Goal: Contribute content: Add original content to the website for others to see

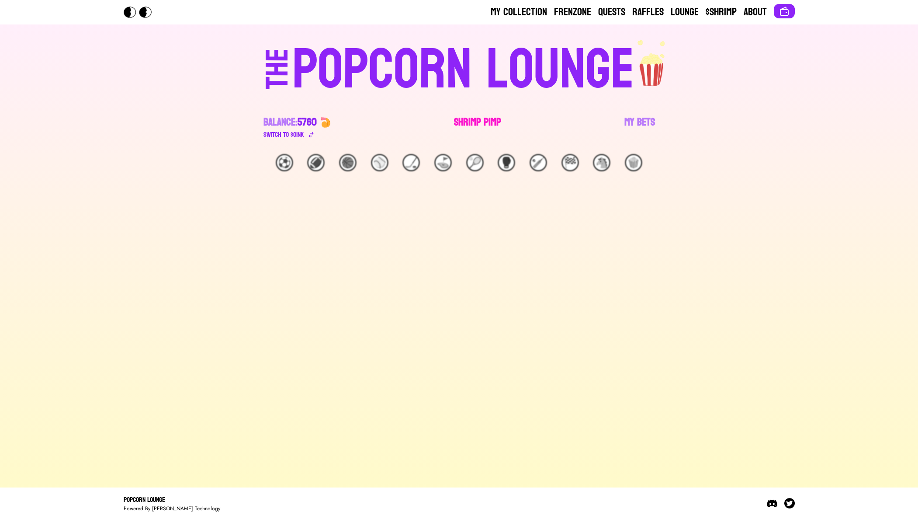
click at [478, 121] on link "Shrimp Pimp" at bounding box center [477, 127] width 47 height 24
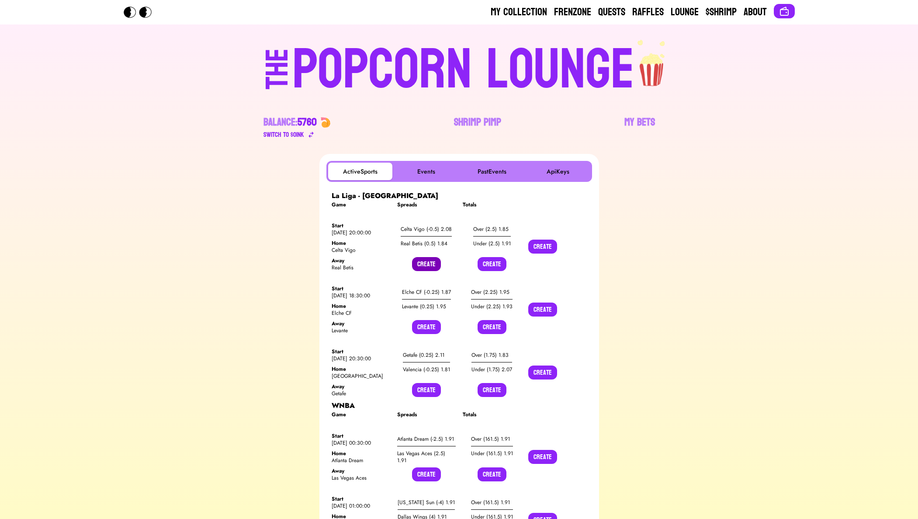
click at [417, 264] on button "Create" at bounding box center [426, 264] width 29 height 14
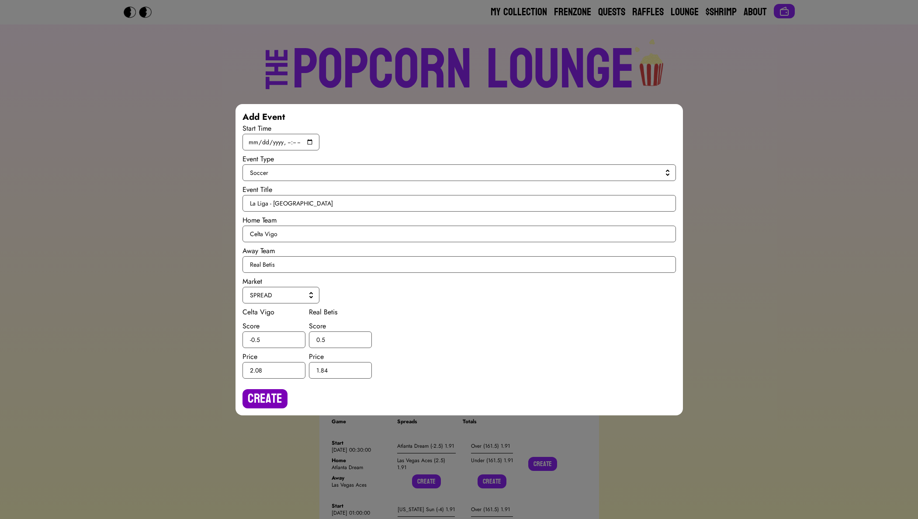
click at [258, 402] on button "Create" at bounding box center [265, 398] width 45 height 19
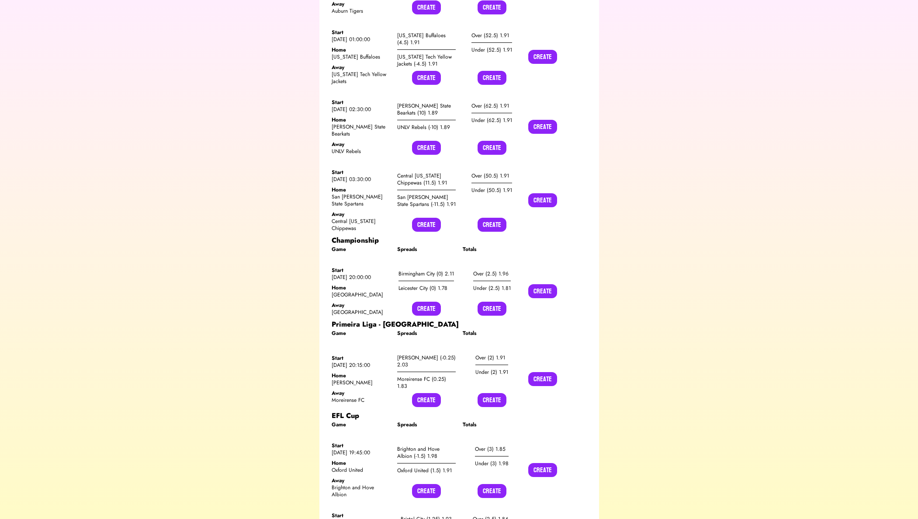
scroll to position [2906, 0]
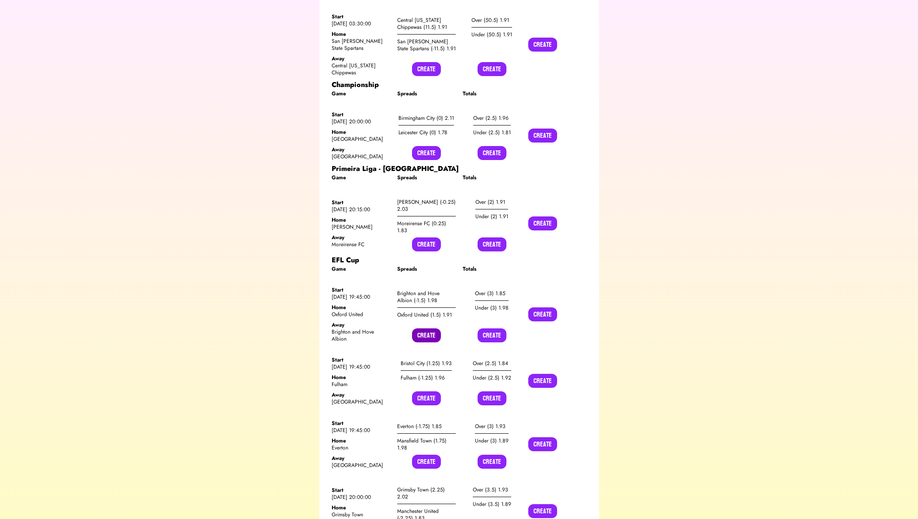
click at [430, 328] on button "Create" at bounding box center [426, 335] width 29 height 14
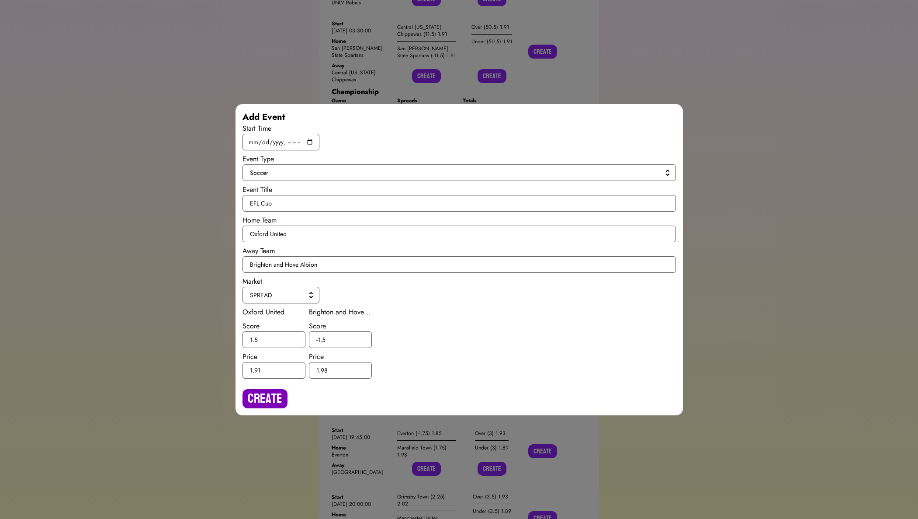
click at [269, 399] on button "Create" at bounding box center [265, 398] width 45 height 19
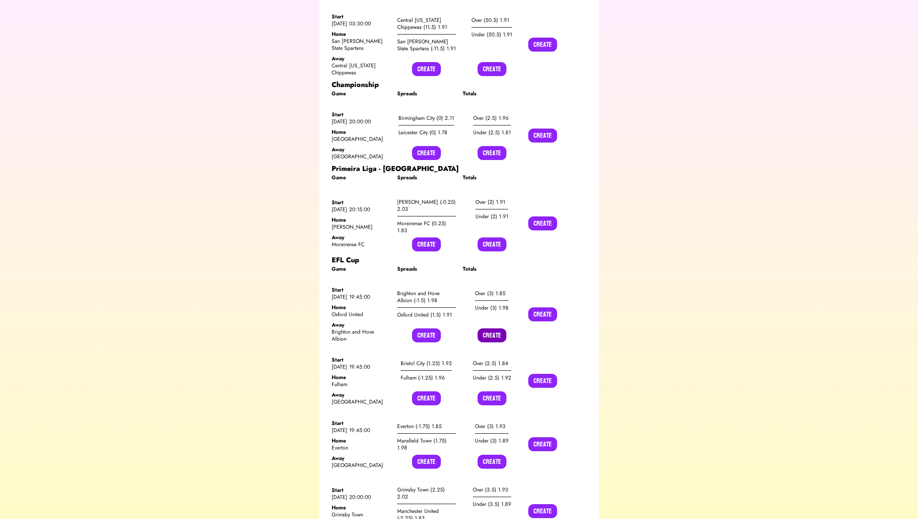
click at [491, 328] on button "Create" at bounding box center [492, 335] width 29 height 14
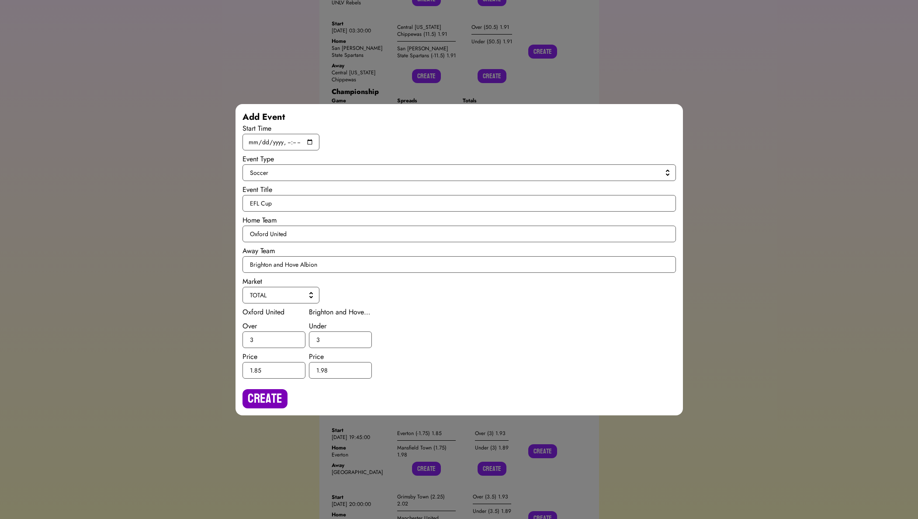
click at [252, 400] on button "Create" at bounding box center [265, 398] width 45 height 19
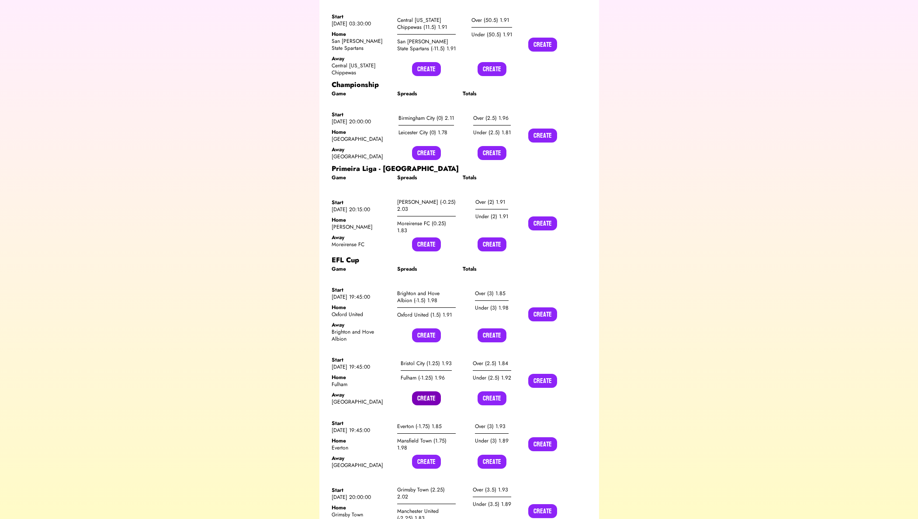
click at [417, 391] on button "Create" at bounding box center [426, 398] width 29 height 14
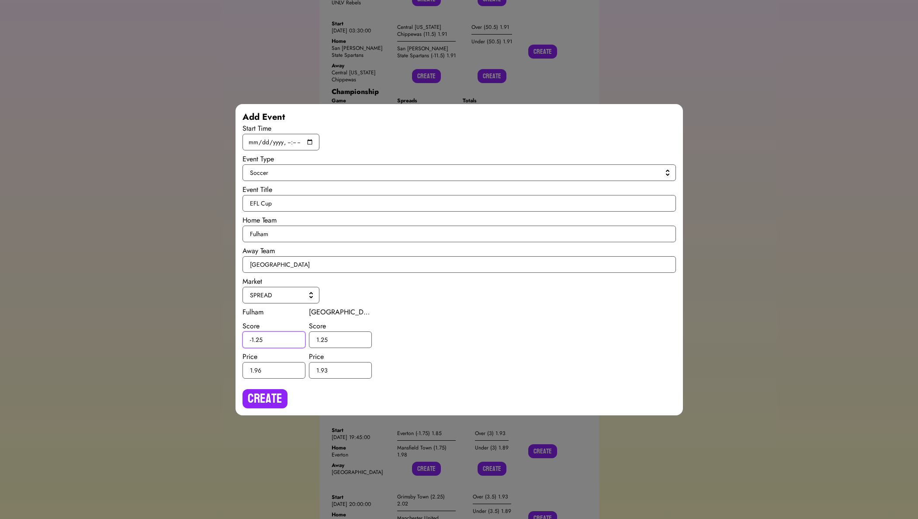
click at [259, 338] on input "-1.25" at bounding box center [274, 339] width 63 height 17
type input "-1.5"
click at [325, 340] on input "1.25" at bounding box center [340, 339] width 63 height 17
type input "1.5"
click at [278, 395] on button "Create" at bounding box center [265, 398] width 45 height 19
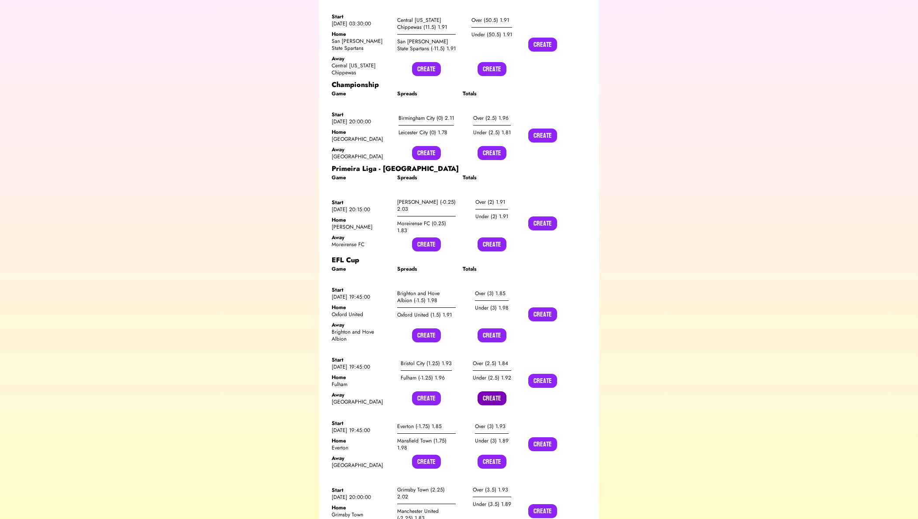
click at [484, 391] on button "Create" at bounding box center [492, 398] width 29 height 14
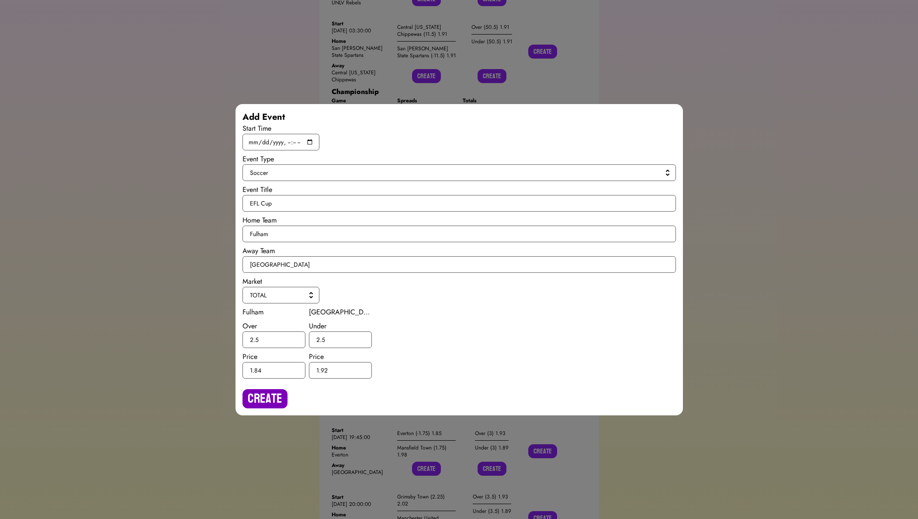
click at [267, 396] on button "Create" at bounding box center [265, 398] width 45 height 19
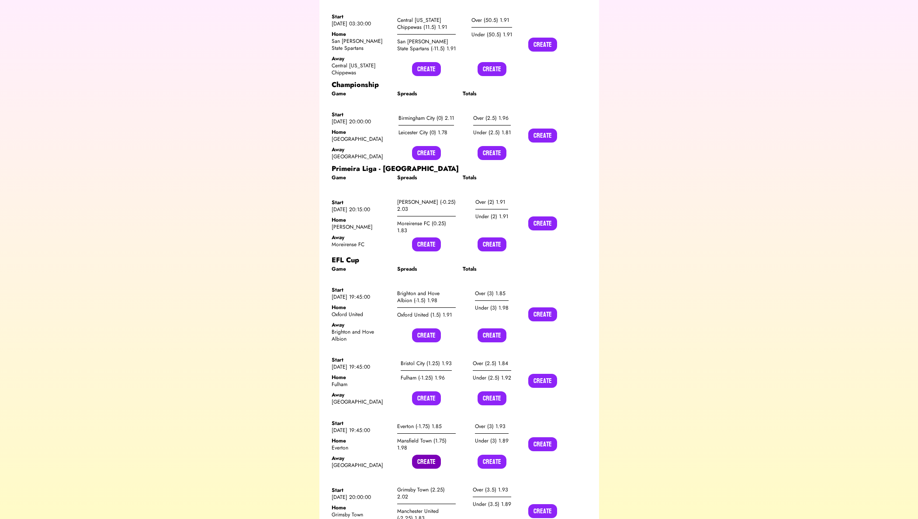
click at [417, 455] on button "Create" at bounding box center [426, 462] width 29 height 14
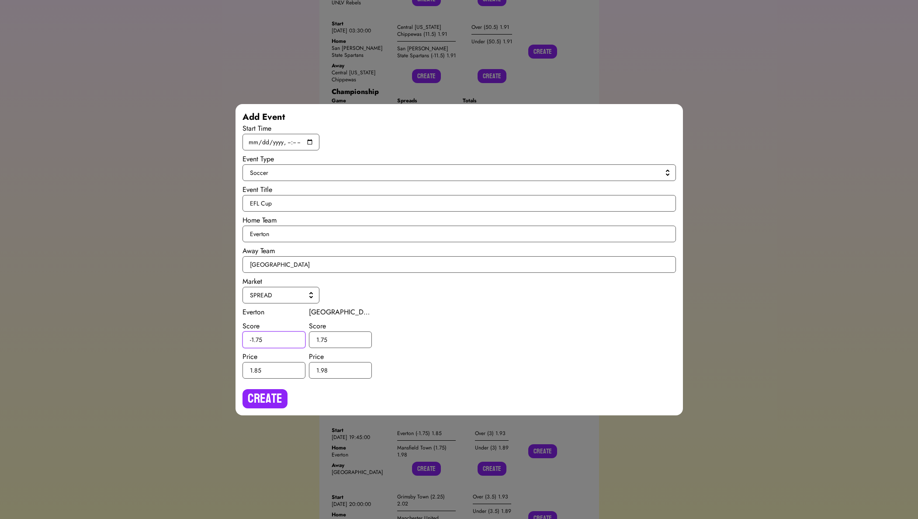
click at [257, 342] on input "-1.75" at bounding box center [274, 339] width 63 height 17
type input "-1.5"
click at [323, 339] on input "1.75" at bounding box center [340, 339] width 63 height 17
type input "1.5"
click at [279, 393] on button "Create" at bounding box center [265, 398] width 45 height 19
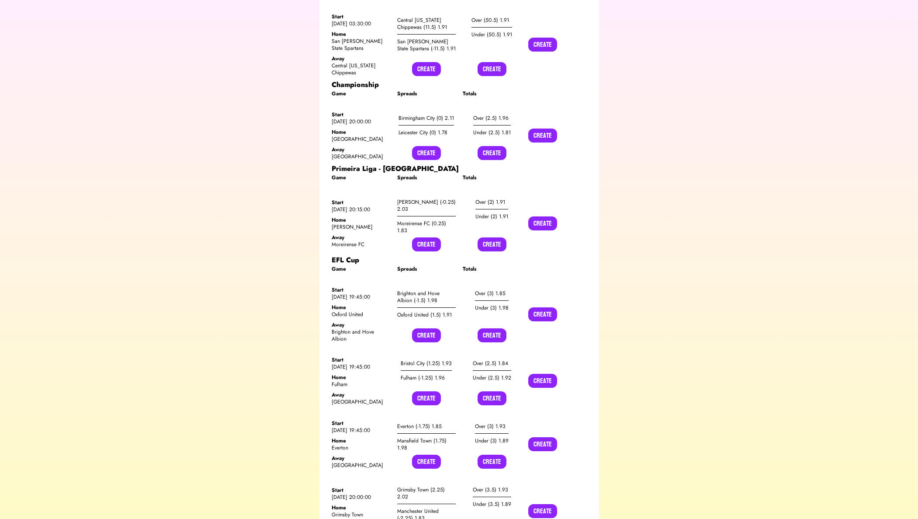
scroll to position [2909, 0]
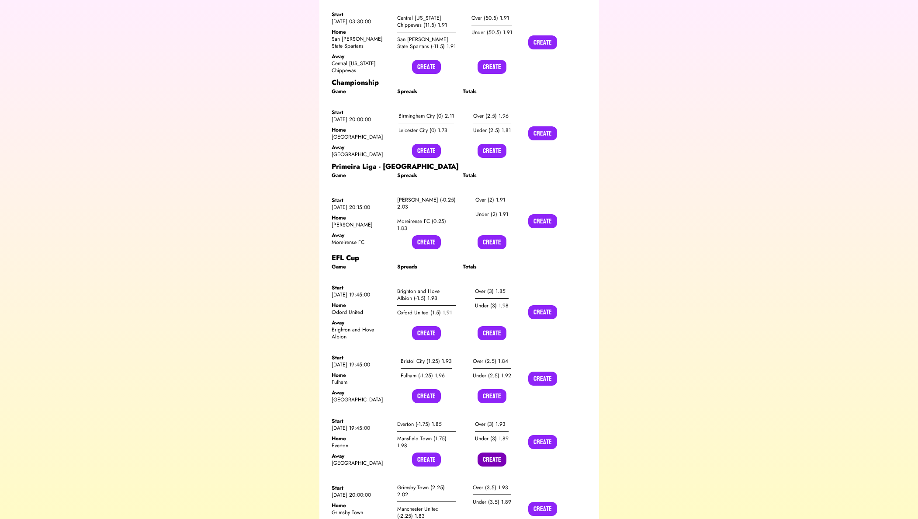
click at [484, 452] on button "Create" at bounding box center [492, 459] width 29 height 14
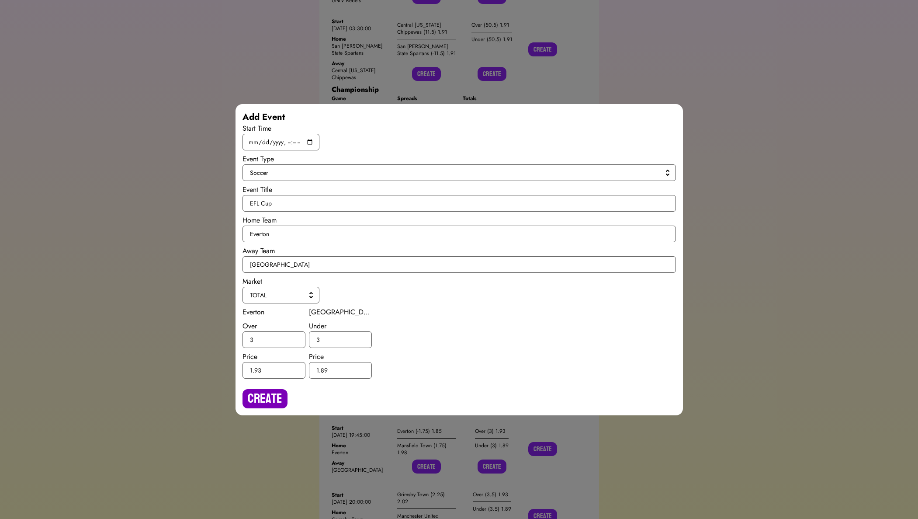
click at [264, 401] on button "Create" at bounding box center [265, 398] width 45 height 19
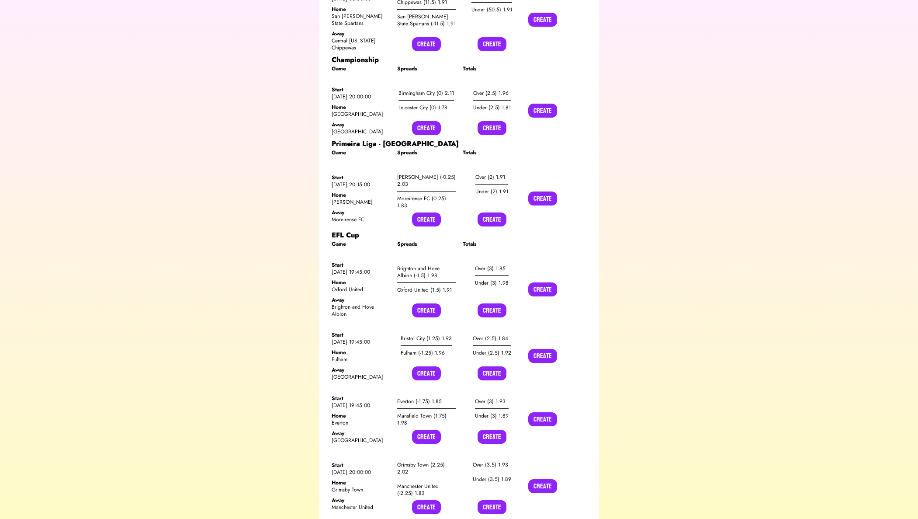
scroll to position [2944, 0]
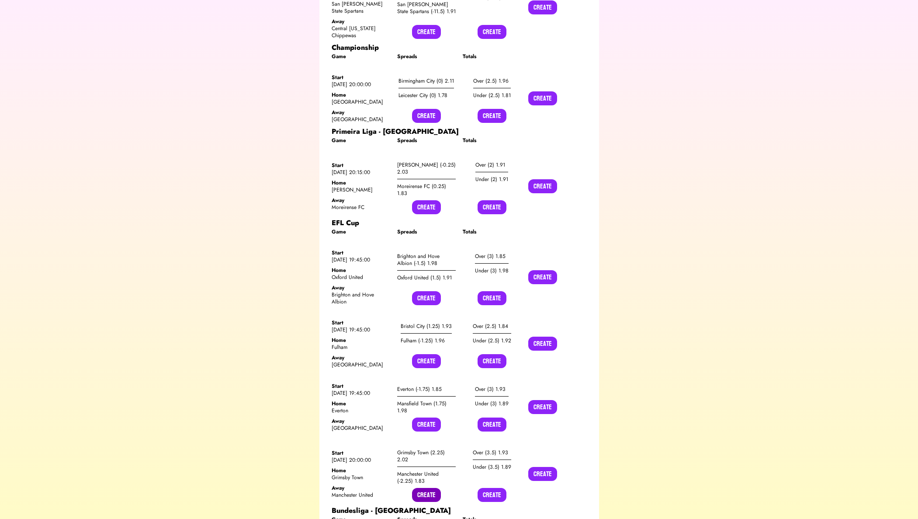
click at [426, 488] on button "Create" at bounding box center [426, 495] width 29 height 14
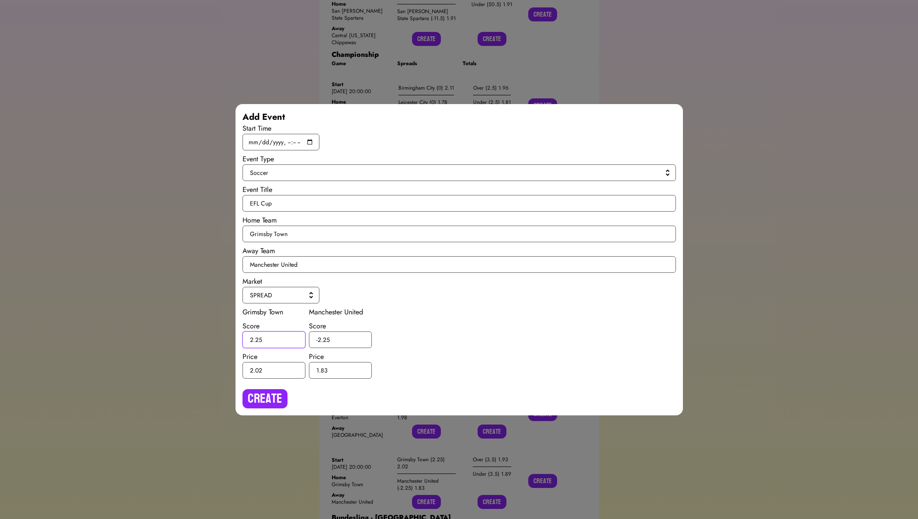
click at [258, 341] on input "2.25" at bounding box center [274, 339] width 63 height 17
type input "2.5"
click at [326, 338] on input "-2.25" at bounding box center [340, 339] width 63 height 17
type input "-2.5"
click at [267, 402] on button "Create" at bounding box center [265, 398] width 45 height 19
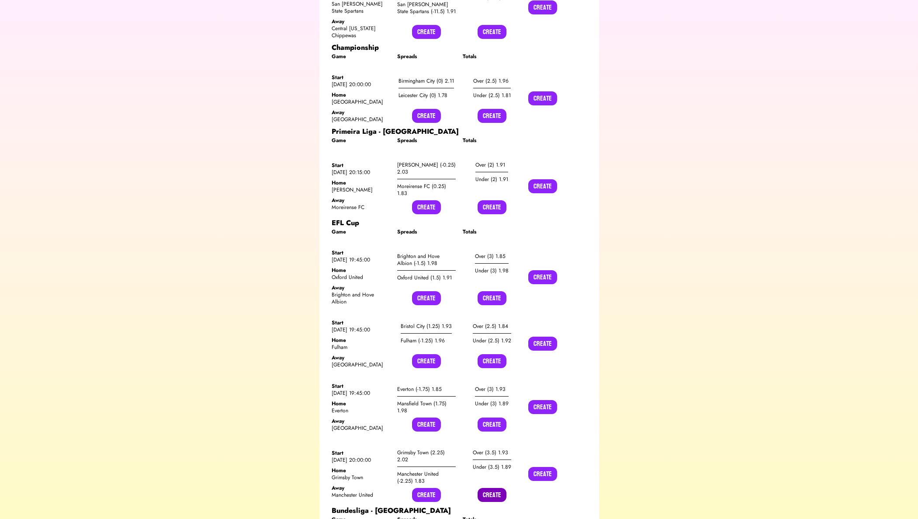
click at [495, 488] on button "Create" at bounding box center [492, 495] width 29 height 14
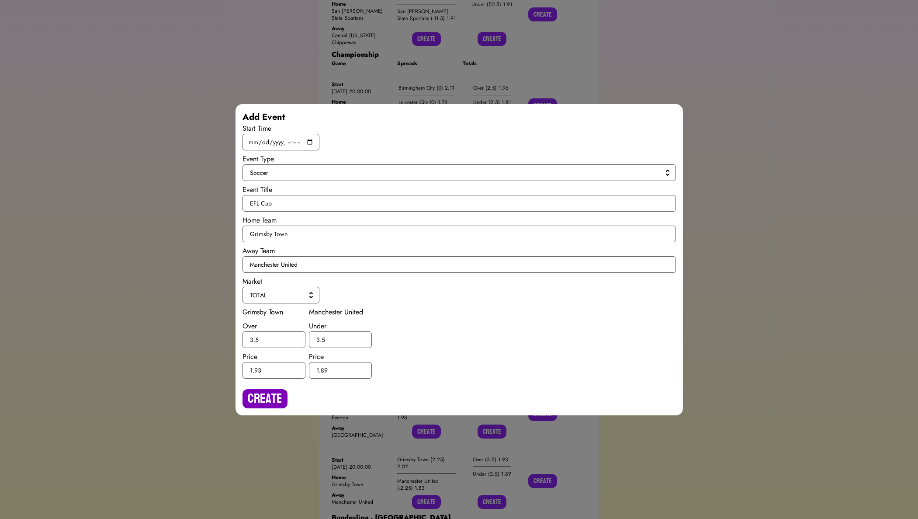
click at [277, 398] on button "Create" at bounding box center [265, 398] width 45 height 19
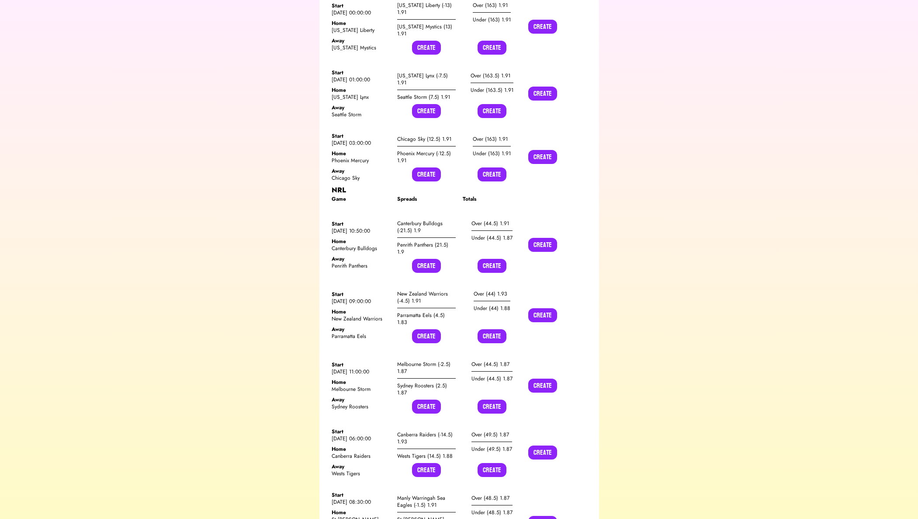
scroll to position [0, 0]
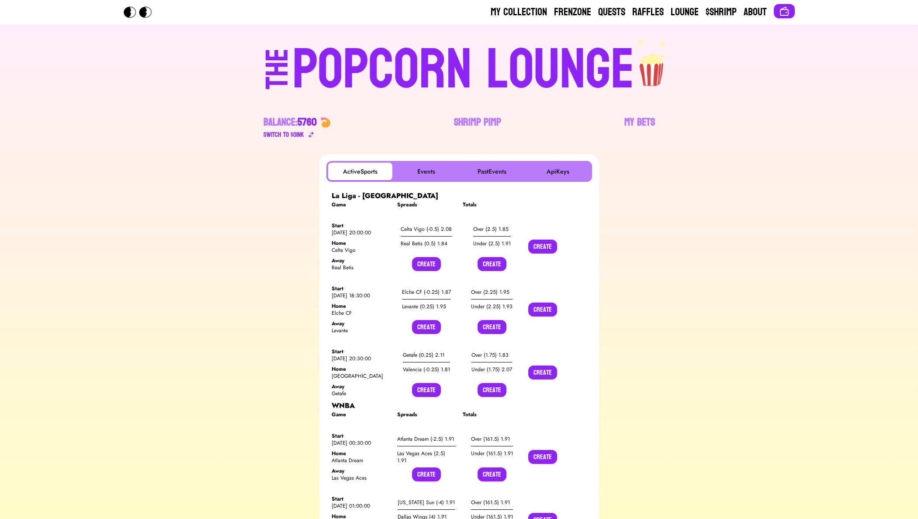
click at [310, 65] on div "POPCORN LOUNGE" at bounding box center [463, 70] width 342 height 56
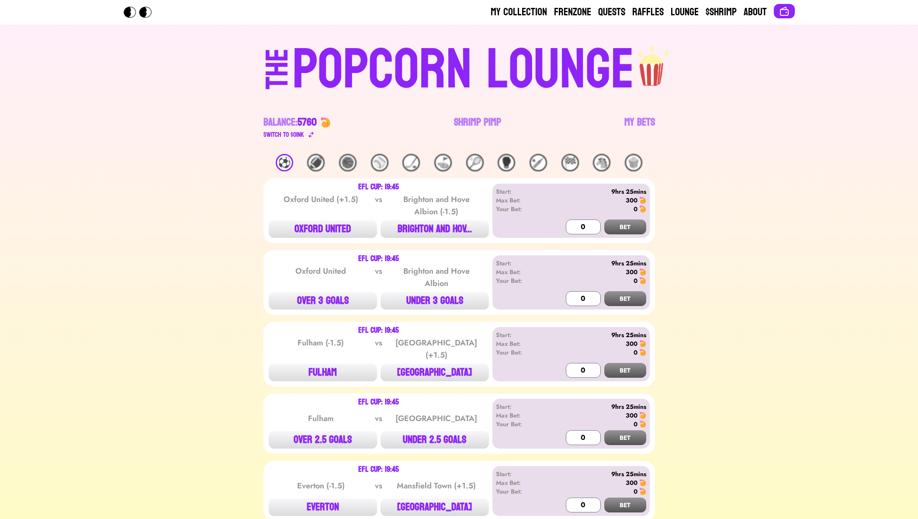
click at [280, 159] on div "⚽️" at bounding box center [284, 162] width 17 height 17
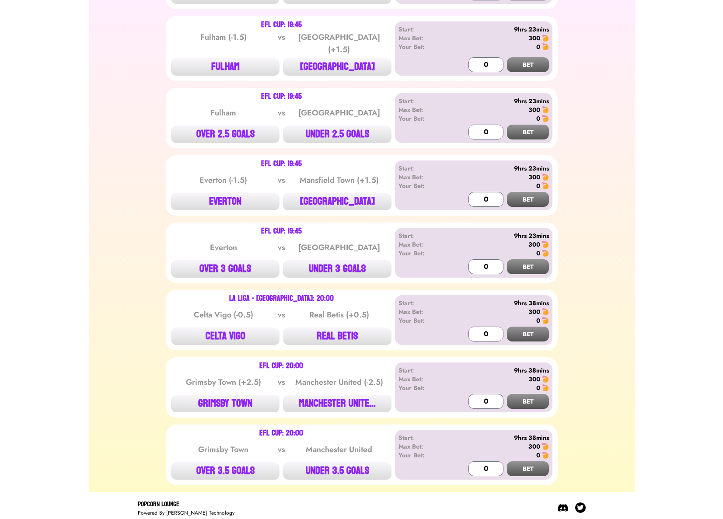
scroll to position [309, 0]
